Goal: Answer question/provide support: Share knowledge or assist other users

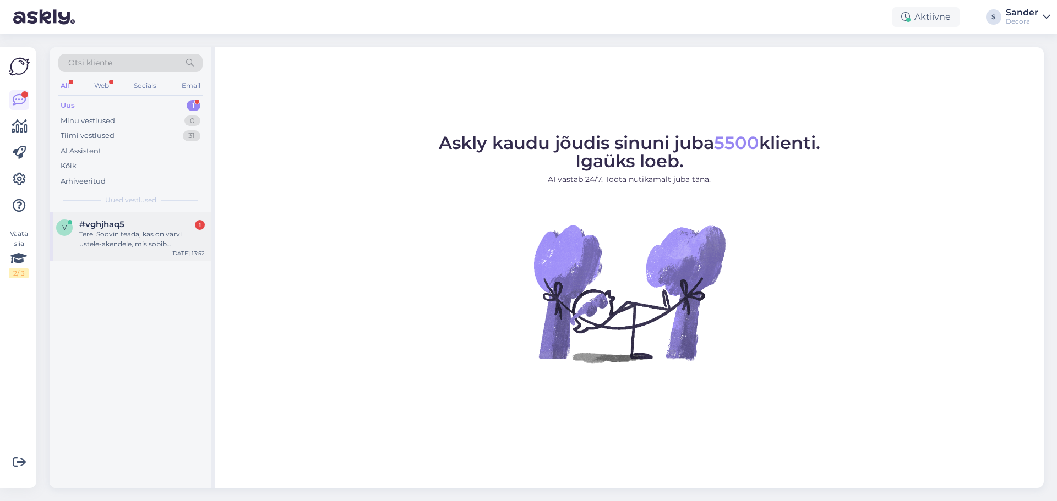
click at [135, 250] on div "v #vghjhaq5 1 Tere. Soovin teada, kas on värvi ustele-akendele, mis sobib nõuko…" at bounding box center [131, 237] width 162 height 50
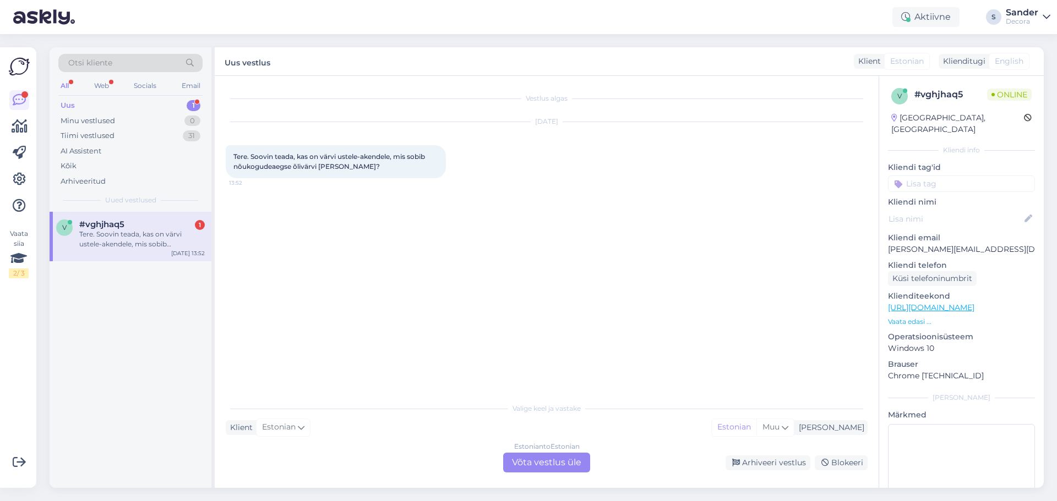
click at [153, 228] on div "#vghjhaq5 1" at bounding box center [142, 225] width 126 height 10
click at [573, 460] on div "Estonian to Estonian Võta vestlus üle" at bounding box center [546, 463] width 87 height 20
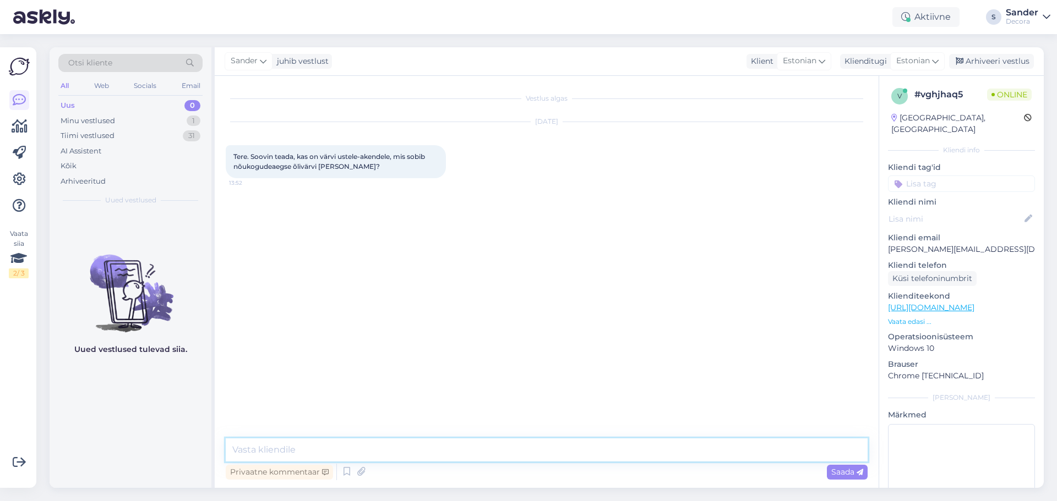
click at [538, 443] on textarea at bounding box center [547, 450] width 642 height 23
paste textarea "5383 0662"
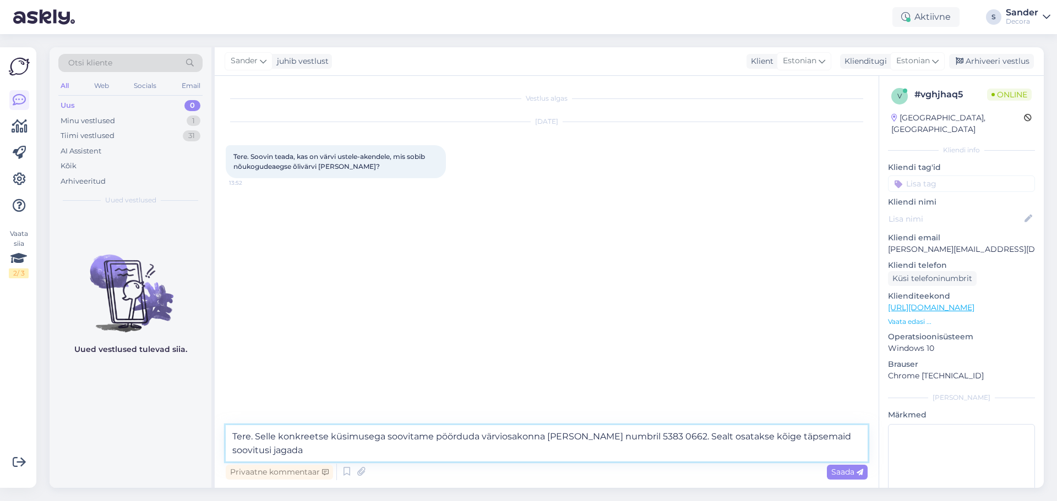
type textarea "Tere. Selle konkreetse küsimusega soovitame pöörduda värviosakonna [PERSON_NAME…"
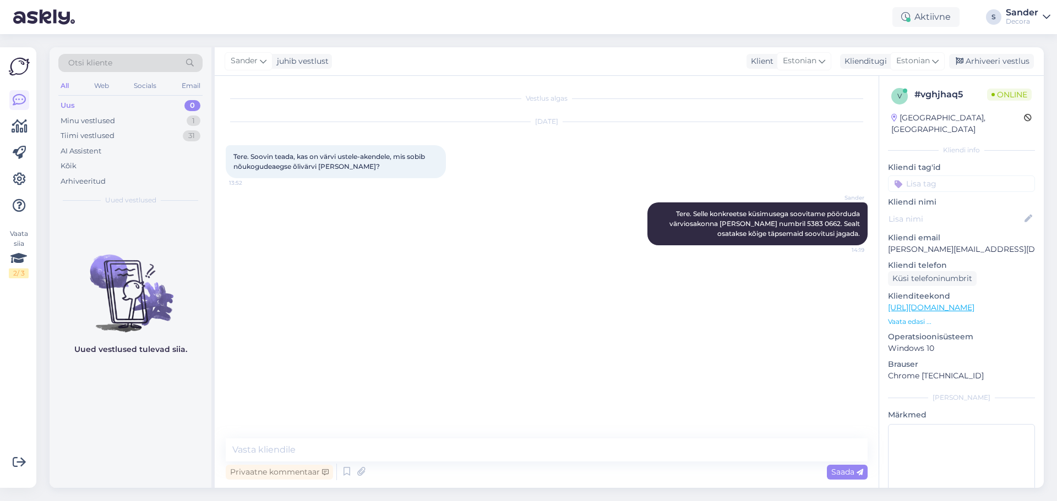
click at [920, 317] on p "Vaata edasi ..." at bounding box center [961, 322] width 147 height 10
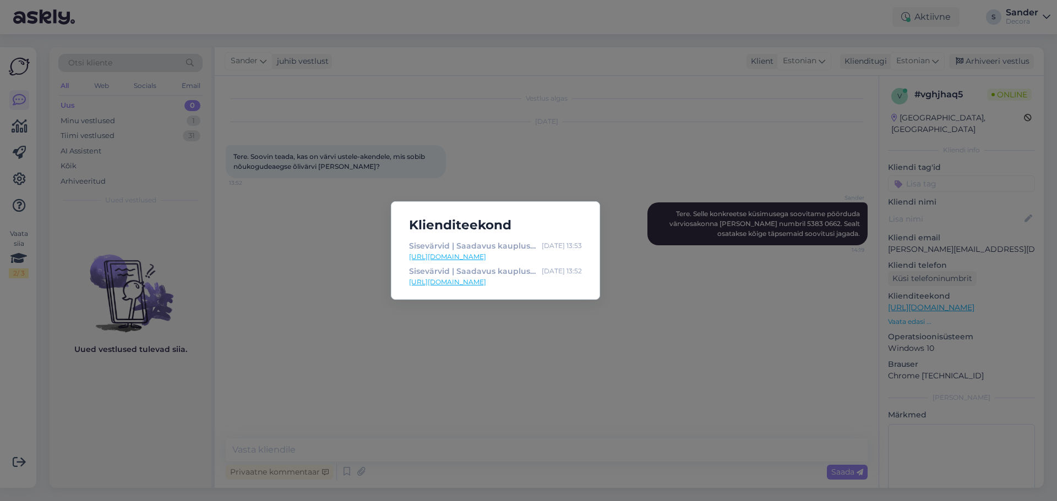
click at [702, 316] on div "Klienditeekond Sisevärvid | Saadavus kauplustes: [GEOGRAPHIC_DATA] | Decora [DA…" at bounding box center [528, 250] width 1057 height 501
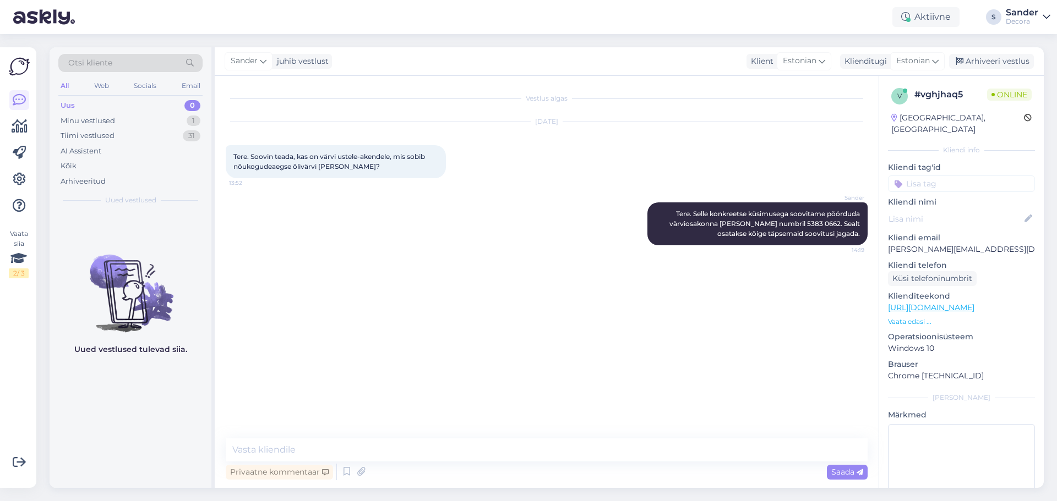
click at [914, 317] on p "Vaata edasi ..." at bounding box center [961, 322] width 147 height 10
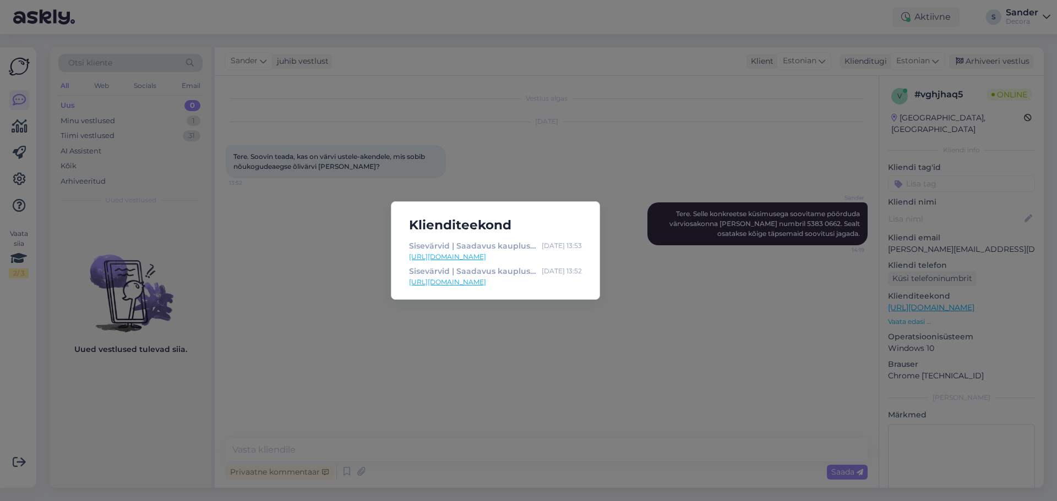
click at [815, 313] on div "Klienditeekond Sisevärvid | Saadavus kauplustes: [GEOGRAPHIC_DATA] | Decora [DA…" at bounding box center [528, 250] width 1057 height 501
